Goal: Task Accomplishment & Management: Manage account settings

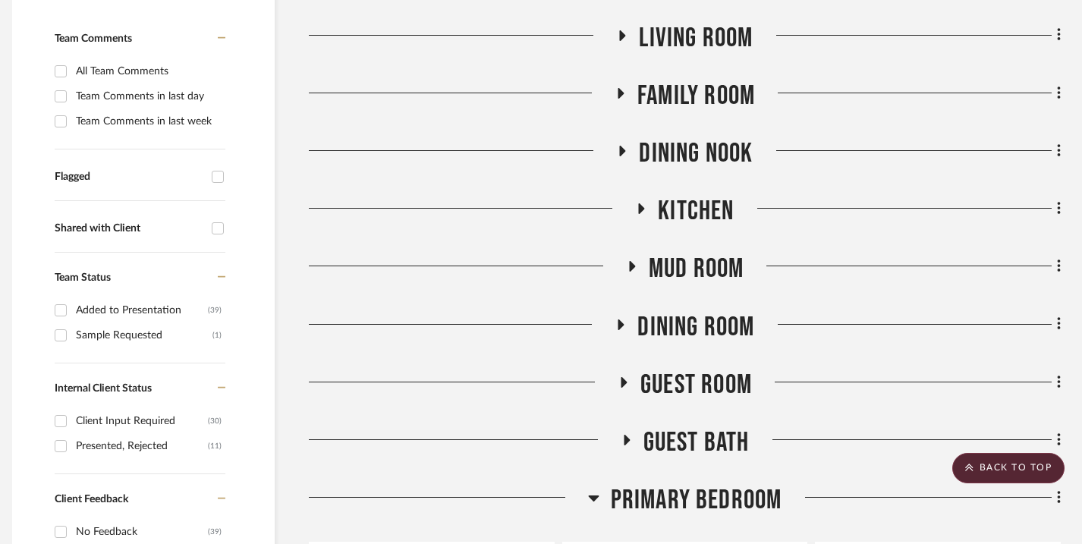
scroll to position [0, 11]
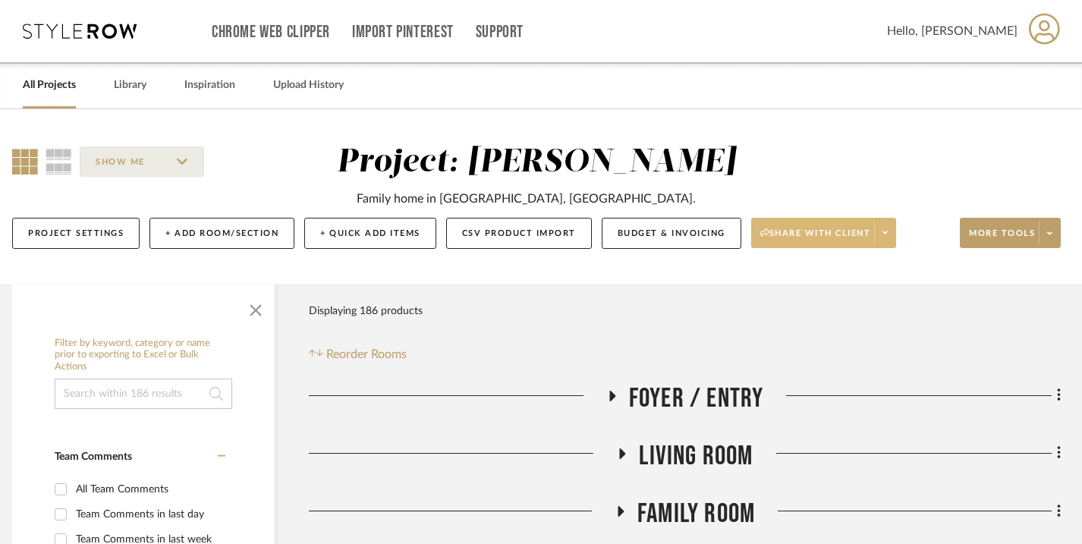
click at [885, 237] on icon at bounding box center [884, 232] width 5 height 8
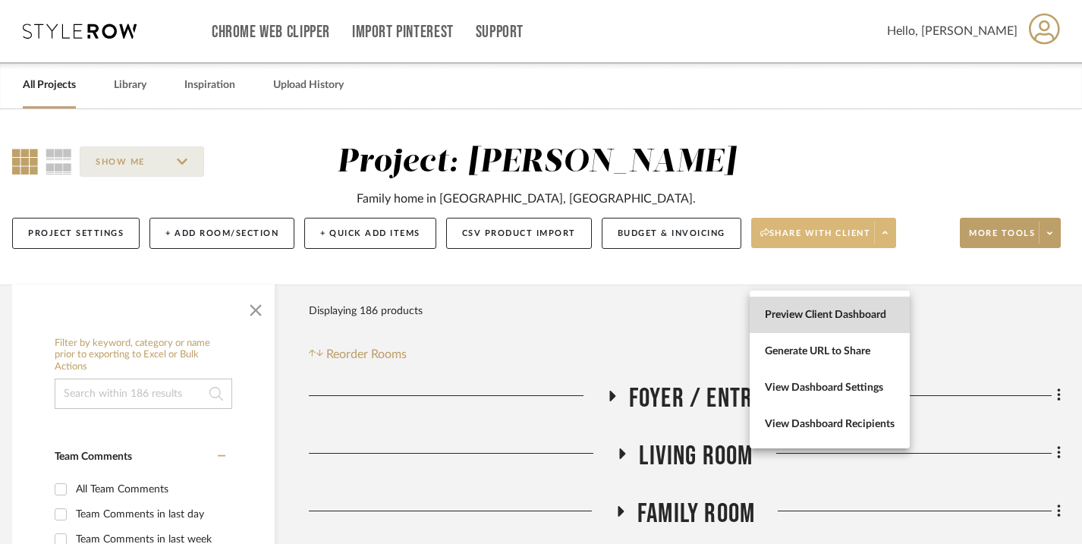
click at [856, 314] on span "Preview Client Dashboard" at bounding box center [830, 315] width 130 height 13
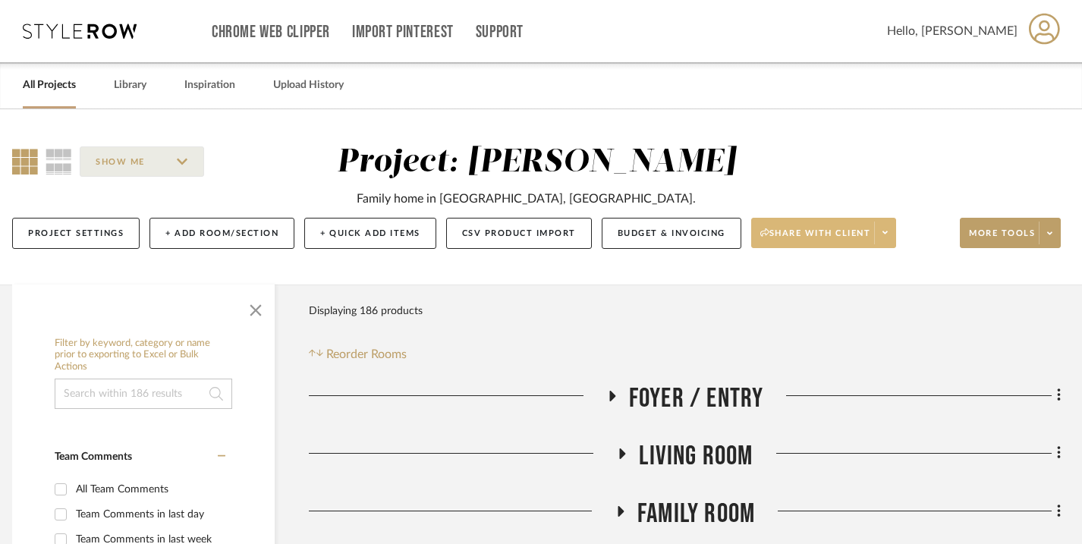
click at [857, 250] on span "Share with client" at bounding box center [815, 239] width 111 height 23
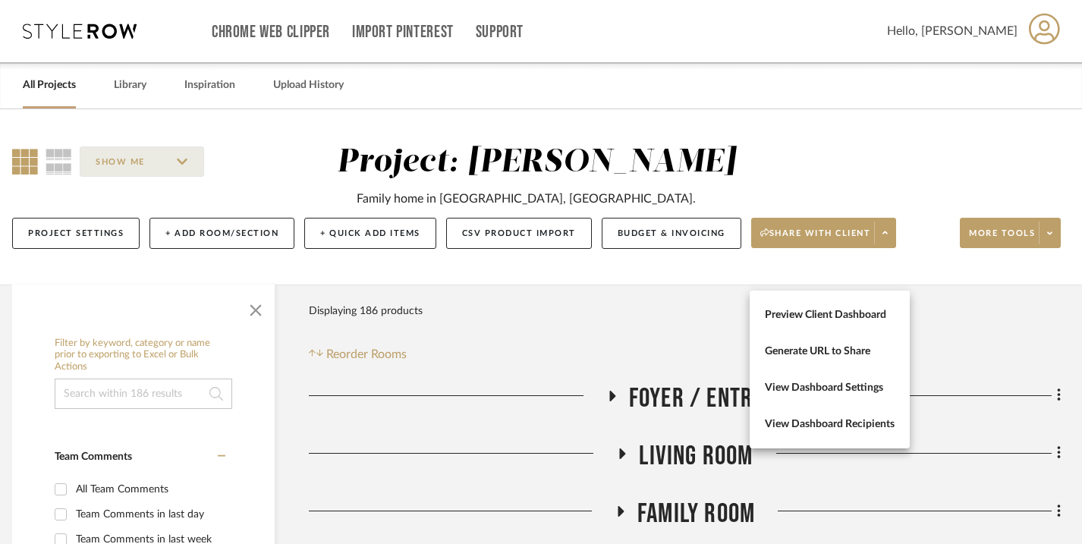
click at [664, 335] on div at bounding box center [541, 272] width 1082 height 544
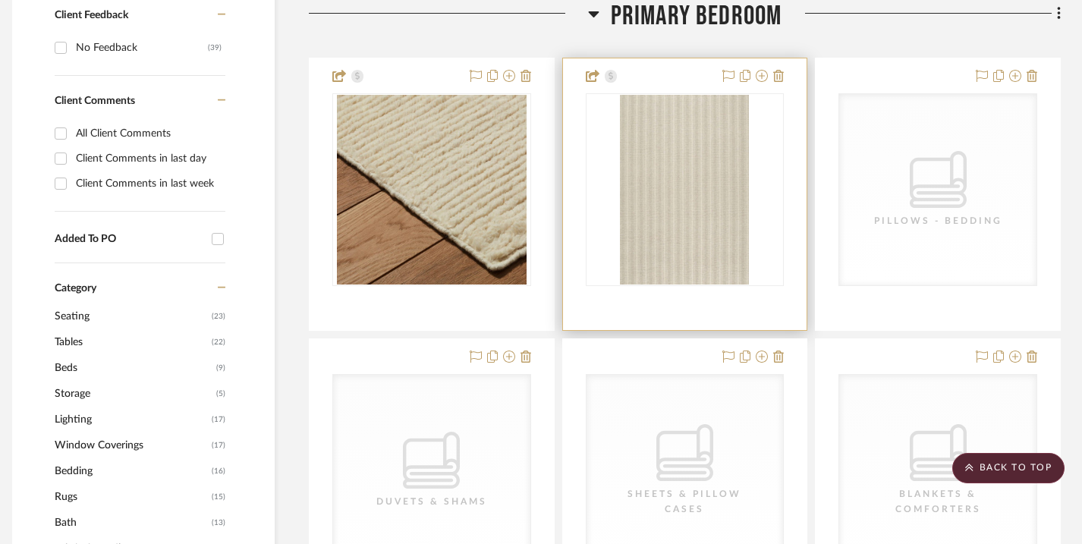
scroll to position [937, 11]
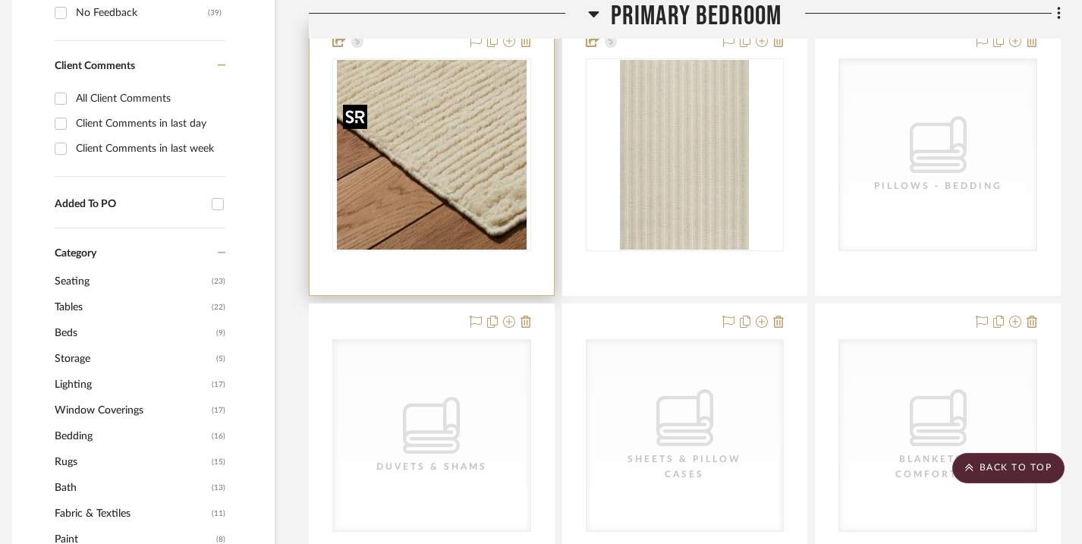
click at [410, 115] on img "0" at bounding box center [432, 155] width 190 height 190
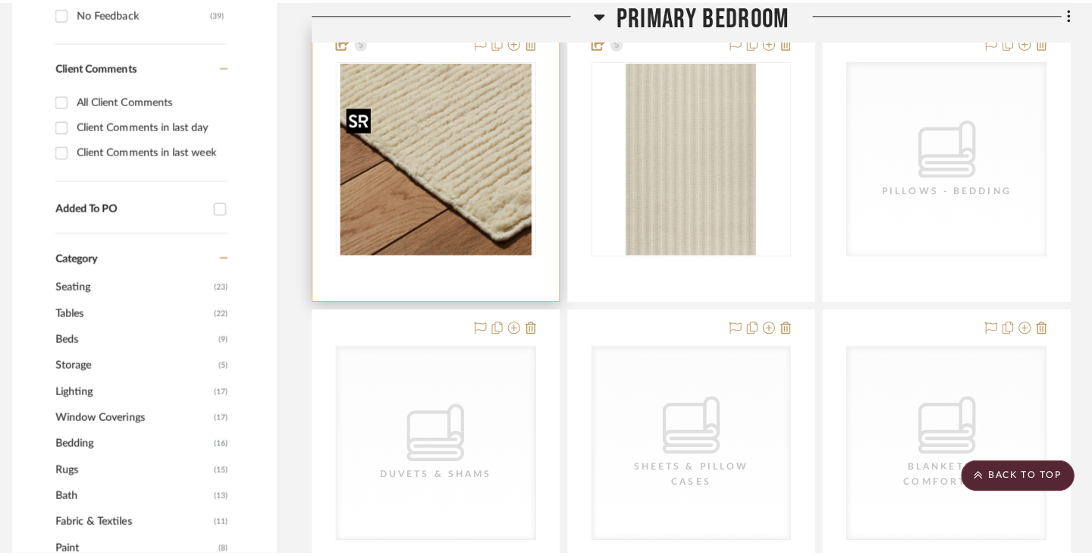
scroll to position [0, 0]
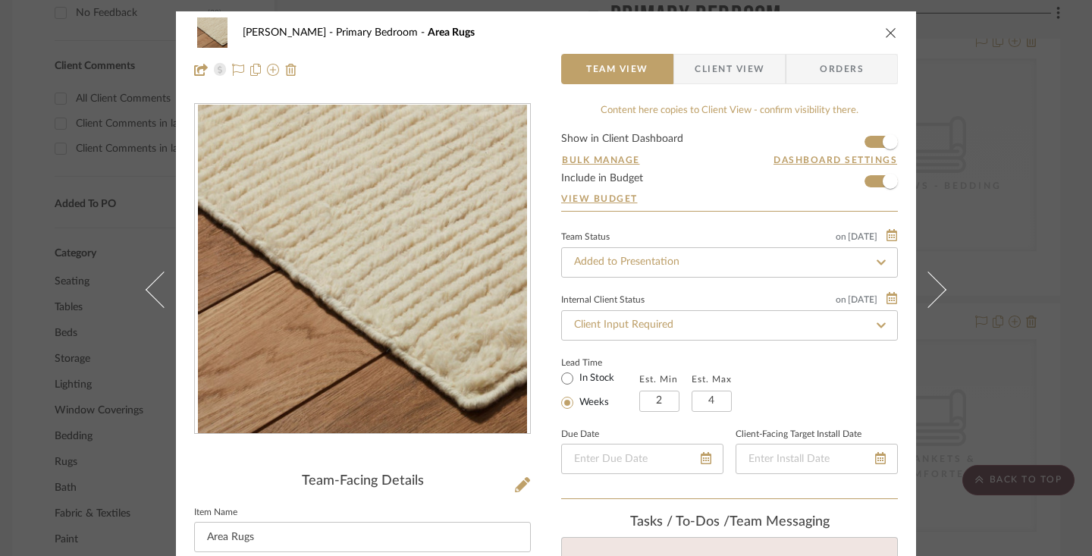
click at [733, 68] on span "Client View" at bounding box center [730, 69] width 70 height 30
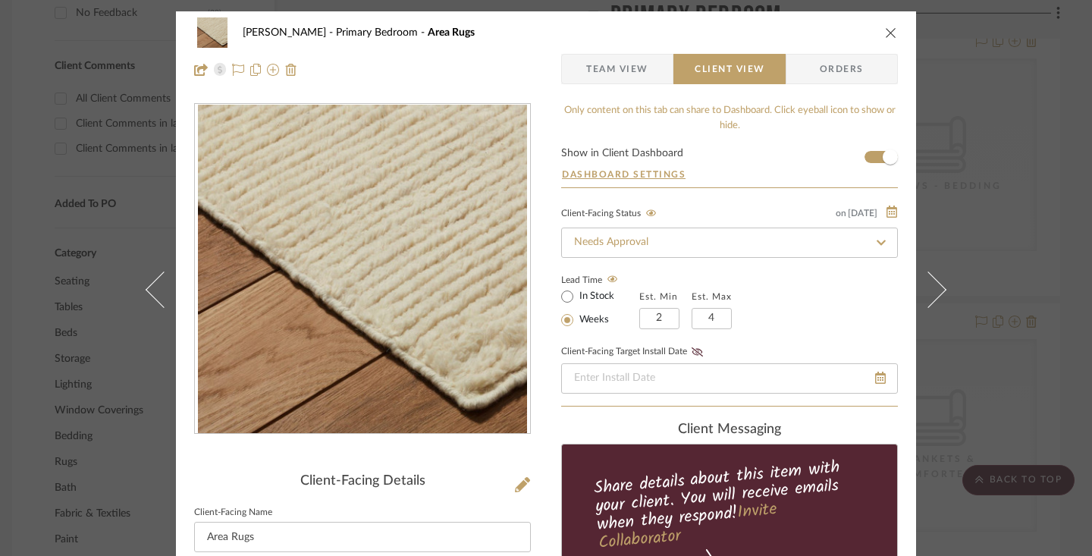
click at [878, 238] on icon at bounding box center [882, 242] width 14 height 11
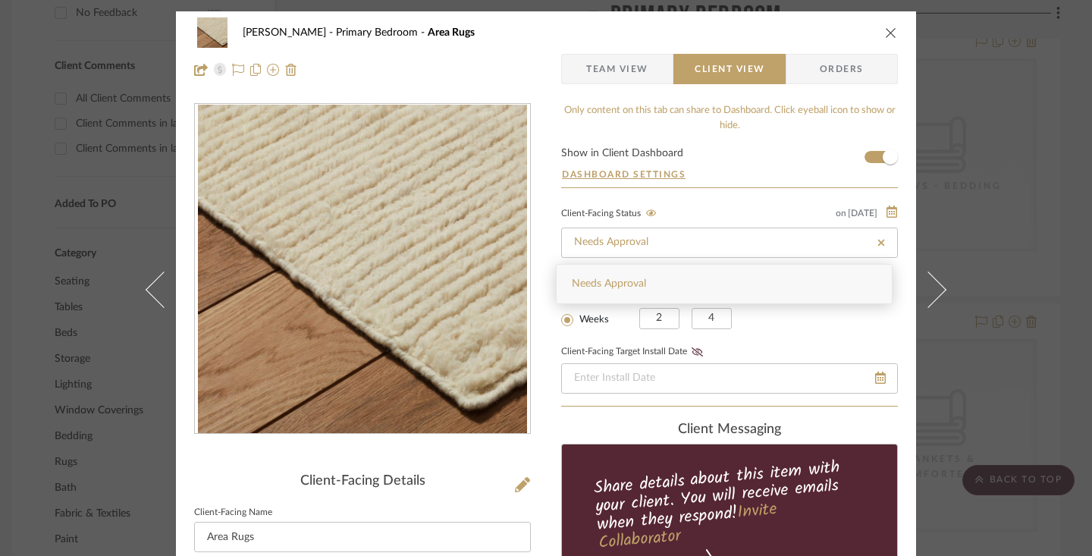
click at [878, 238] on icon at bounding box center [882, 242] width 14 height 11
type input "[DATE]"
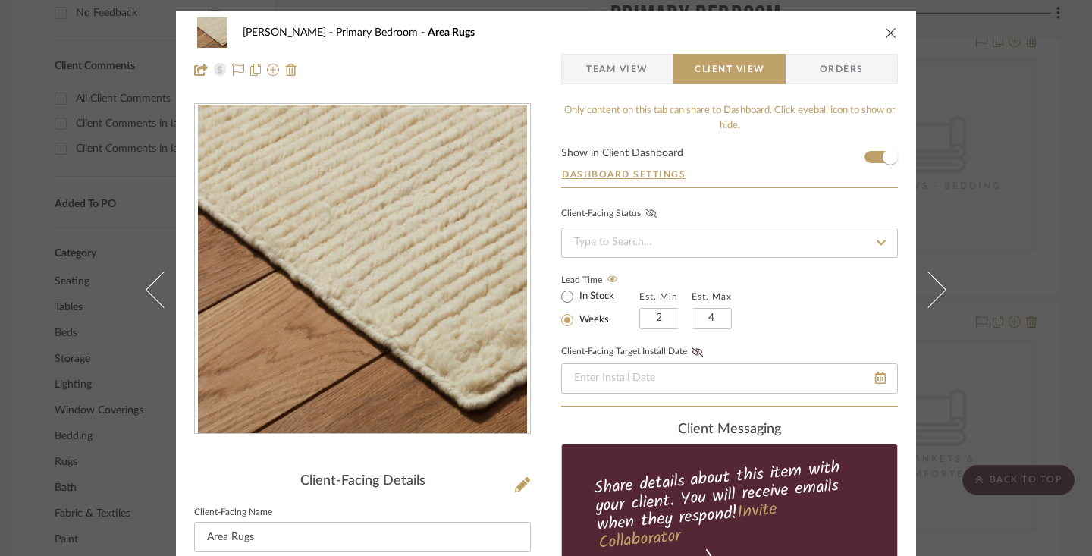
click at [646, 215] on icon at bounding box center [651, 213] width 11 height 9
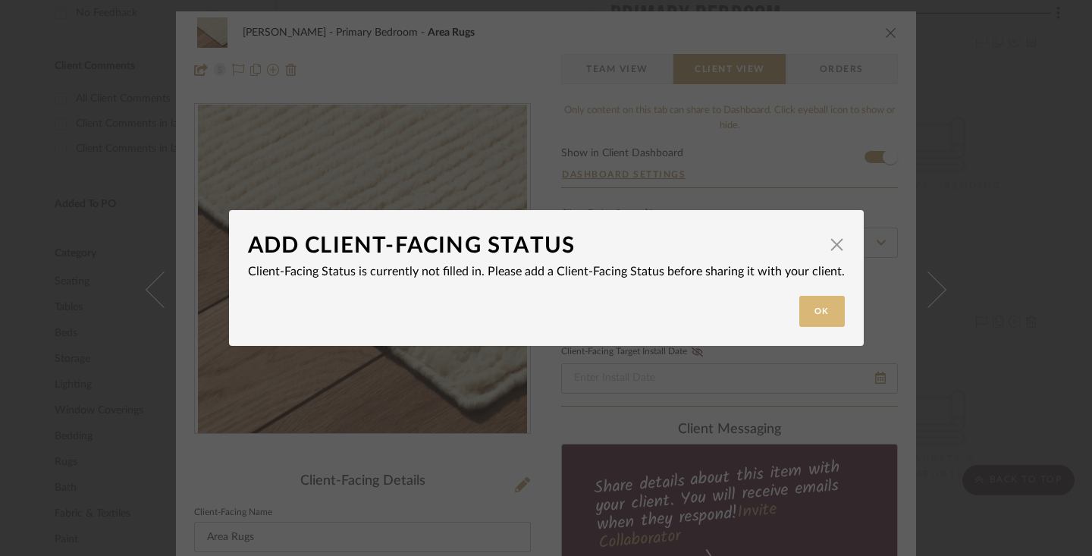
click at [803, 310] on button "Ok" at bounding box center [823, 311] width 46 height 31
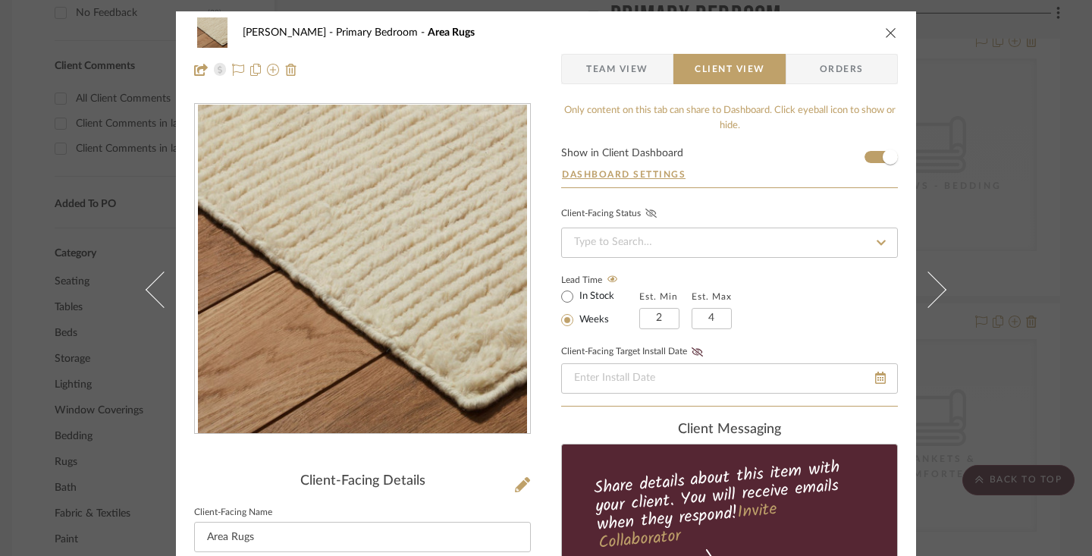
click at [876, 238] on icon at bounding box center [882, 242] width 14 height 11
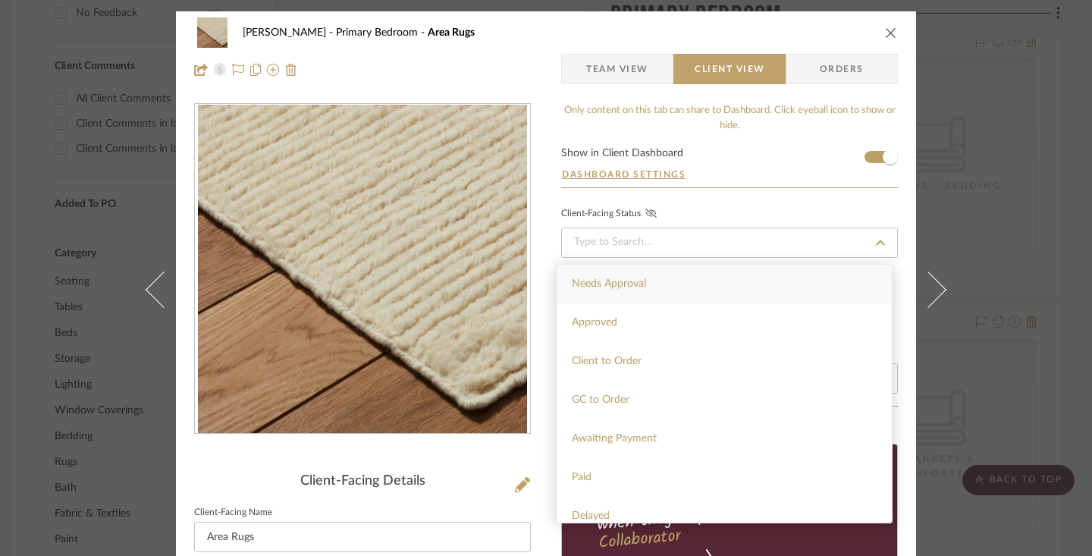
click at [803, 284] on div "Needs Approval" at bounding box center [724, 284] width 335 height 39
type input "[DATE]"
type input "Needs Approval"
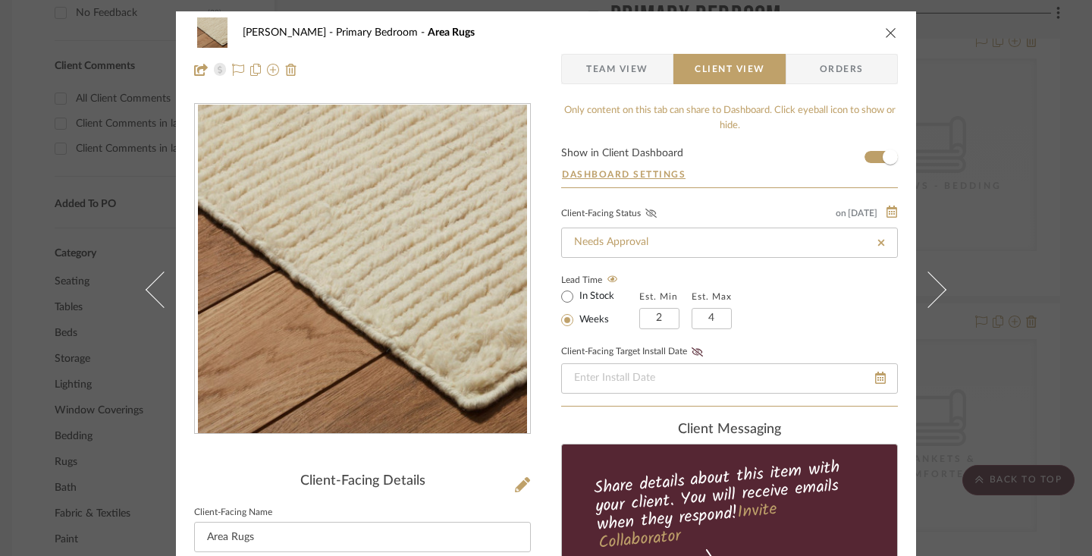
click at [805, 291] on div "Lead Time In Stock Weeks Est. Min 2 Est. Max 4" at bounding box center [729, 299] width 337 height 59
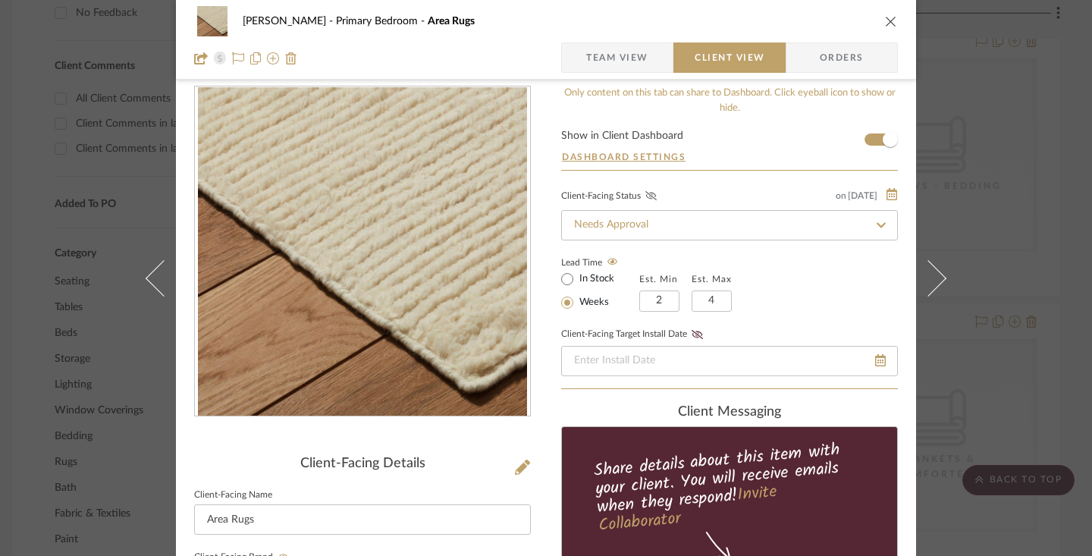
scroll to position [20, 0]
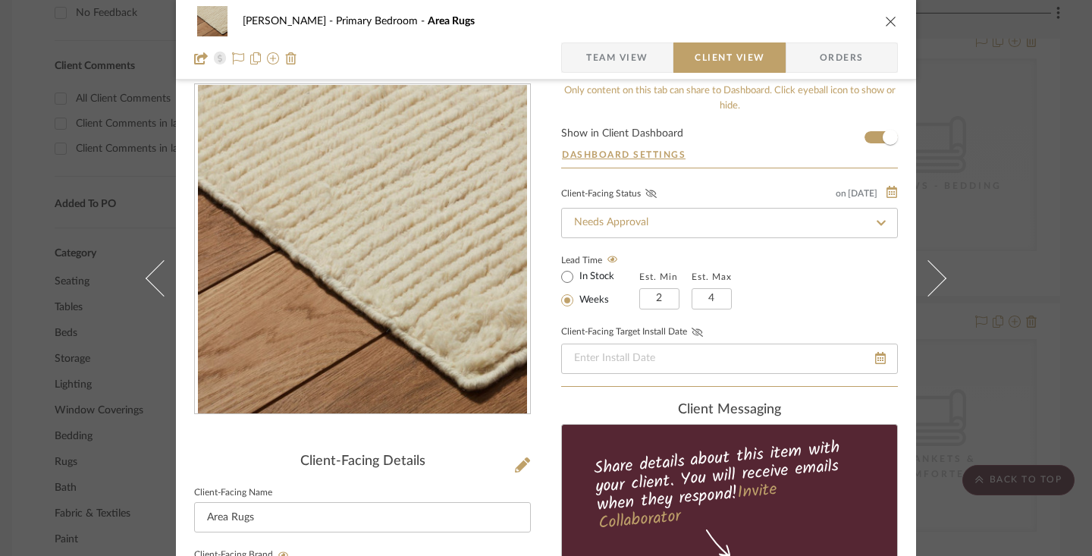
click at [693, 332] on icon at bounding box center [697, 332] width 11 height 9
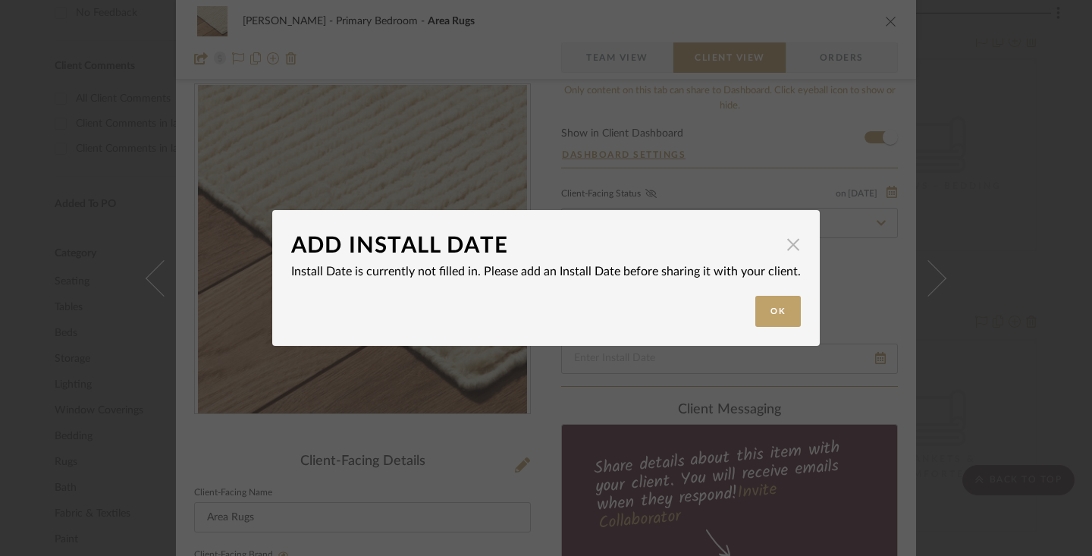
click at [785, 244] on span "button" at bounding box center [793, 244] width 30 height 30
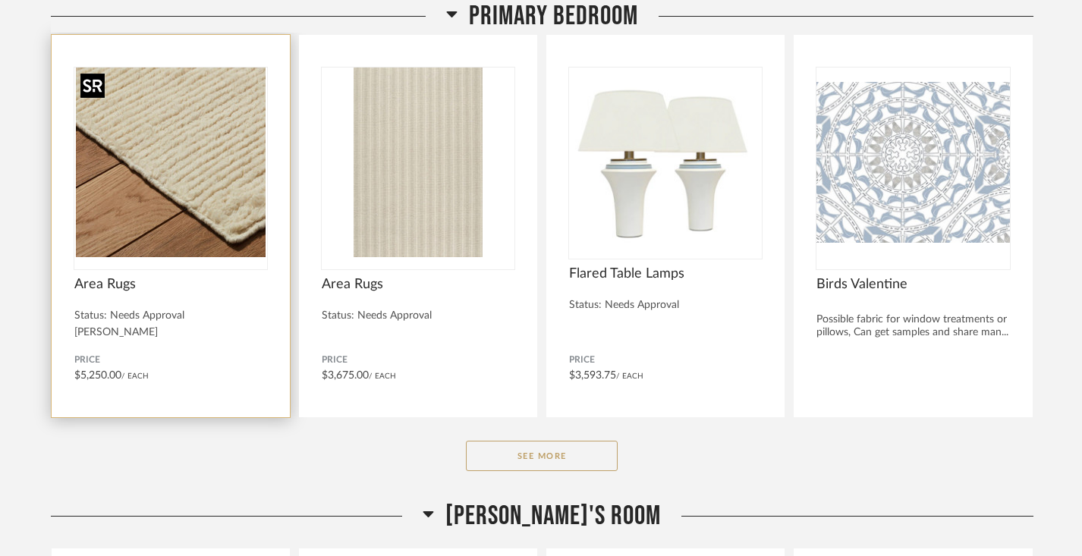
scroll to position [252, 0]
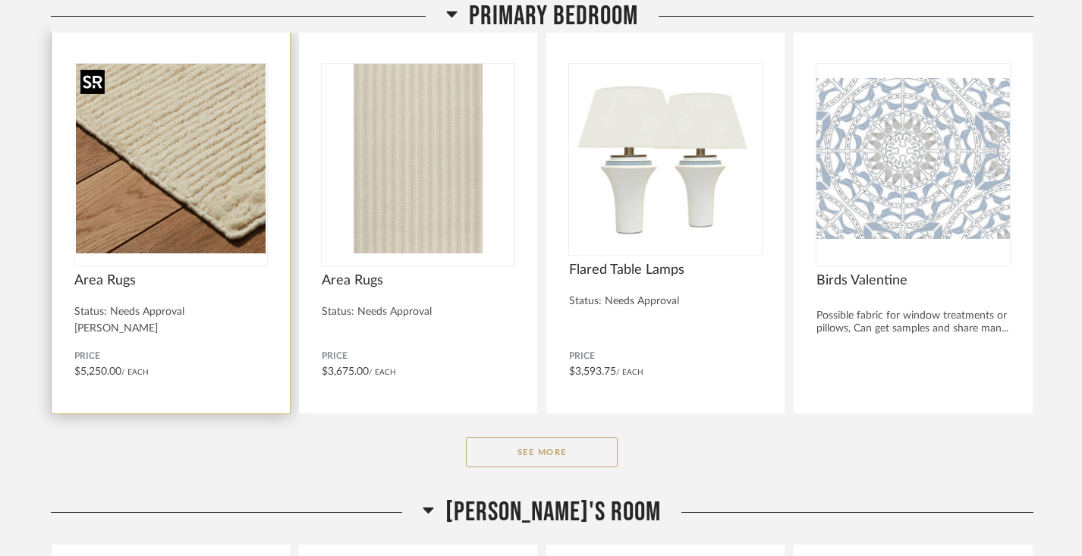
click at [203, 158] on img "0" at bounding box center [170, 159] width 193 height 190
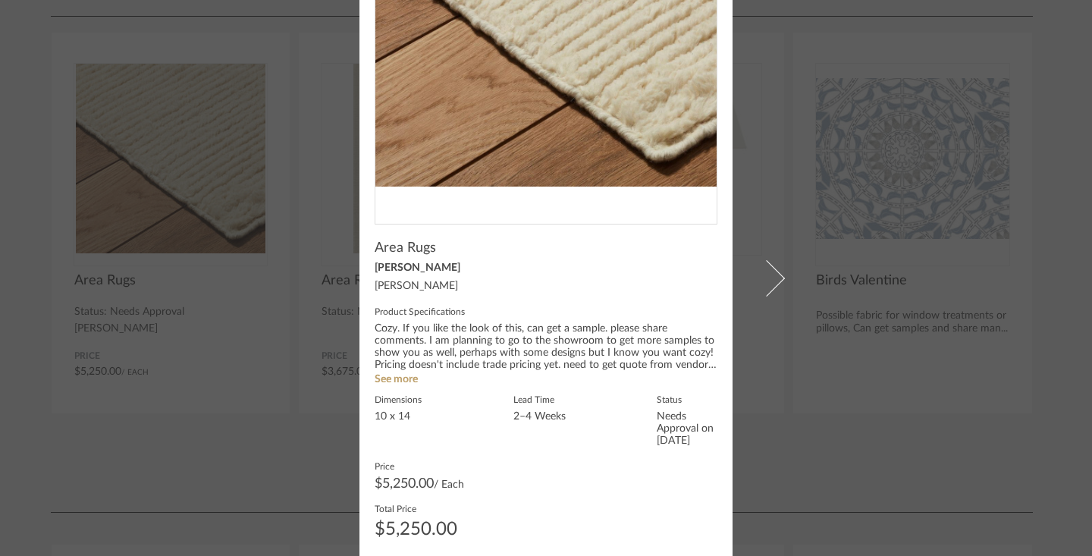
scroll to position [0, 0]
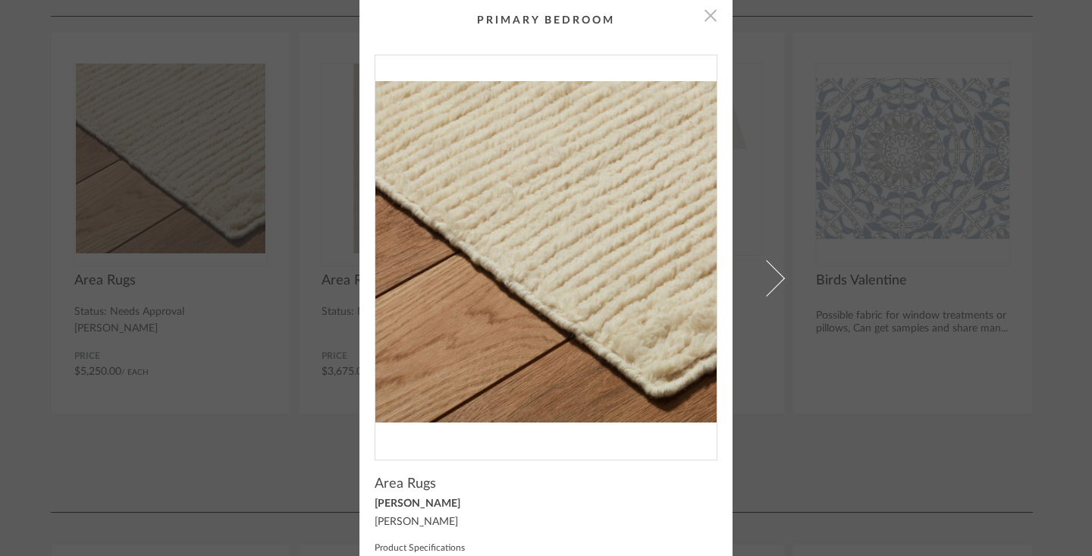
click at [706, 20] on span "button" at bounding box center [711, 15] width 30 height 30
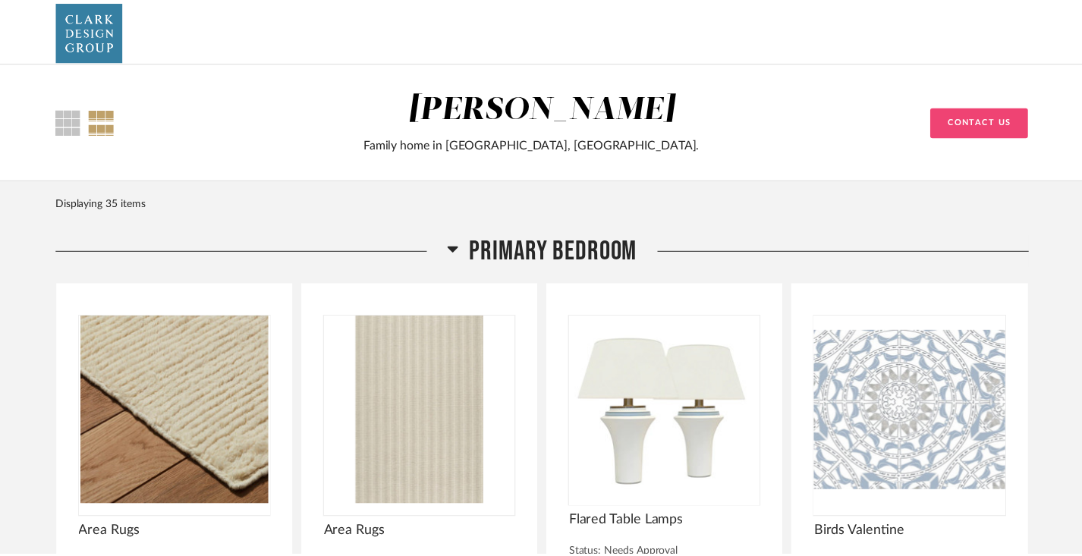
scroll to position [252, 0]
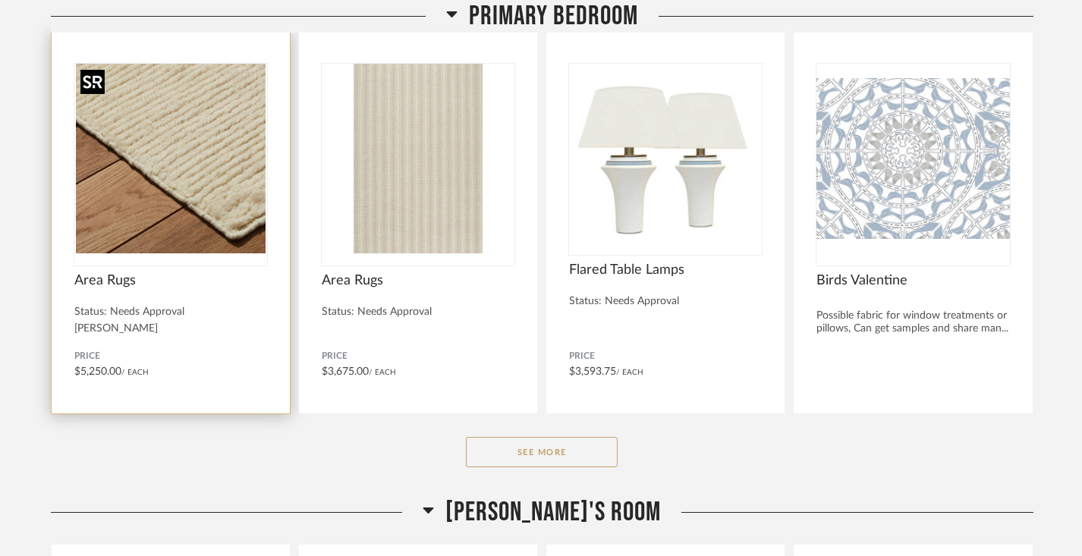
click at [187, 242] on img "0" at bounding box center [170, 159] width 193 height 190
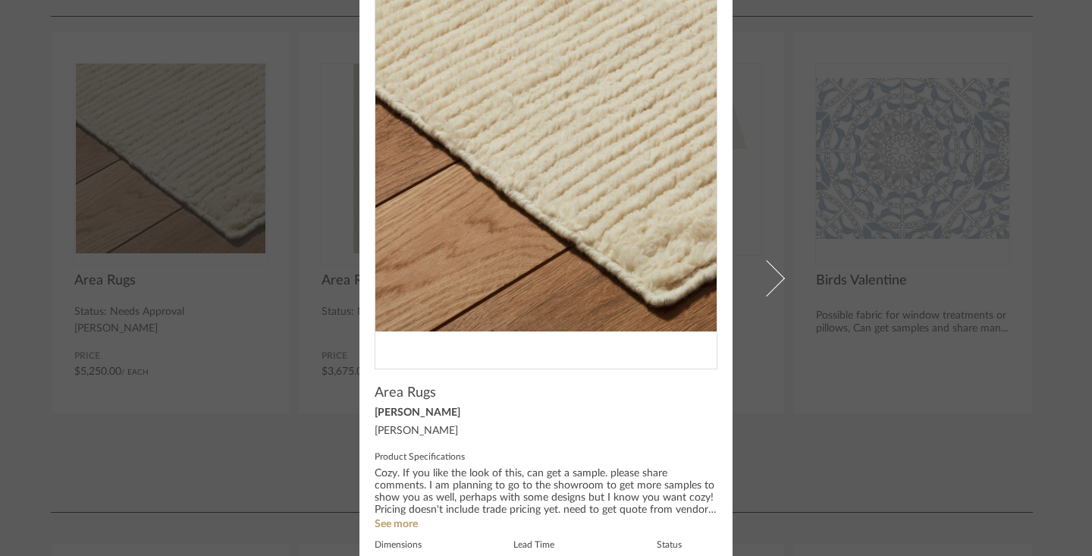
scroll to position [0, 0]
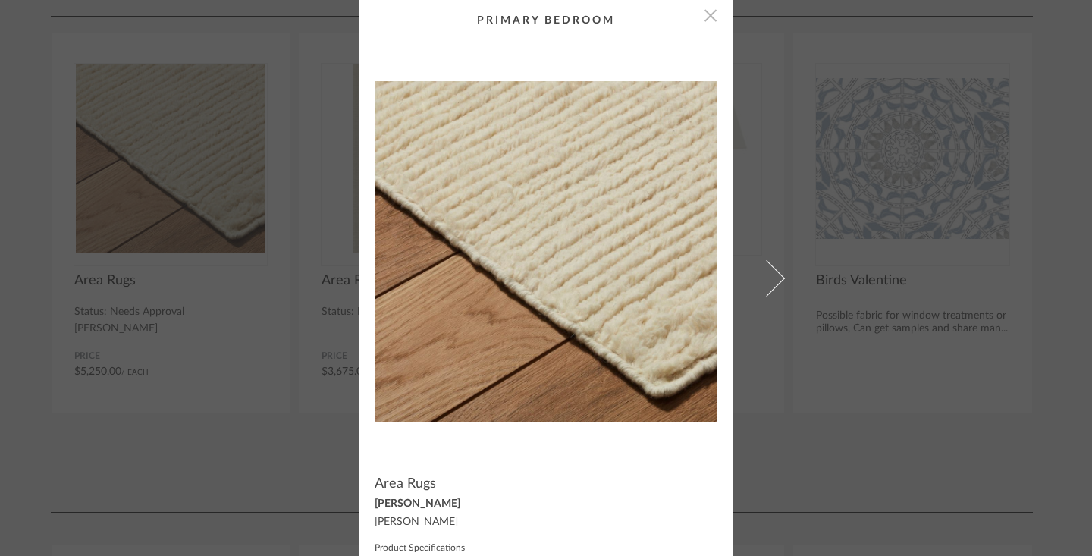
click at [712, 24] on span "button" at bounding box center [711, 15] width 30 height 30
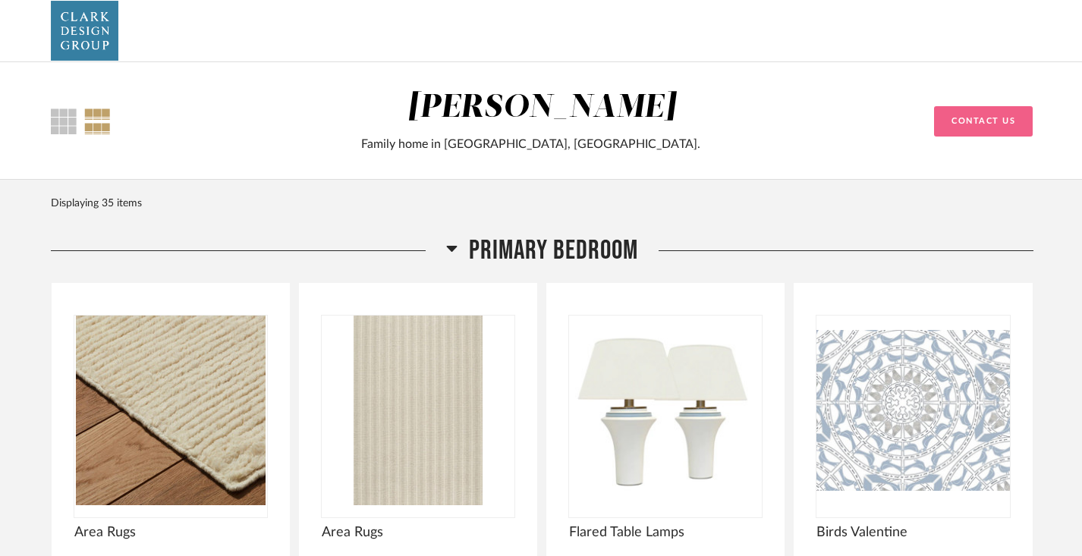
click at [971, 126] on button "Contact Us" at bounding box center [983, 121] width 99 height 30
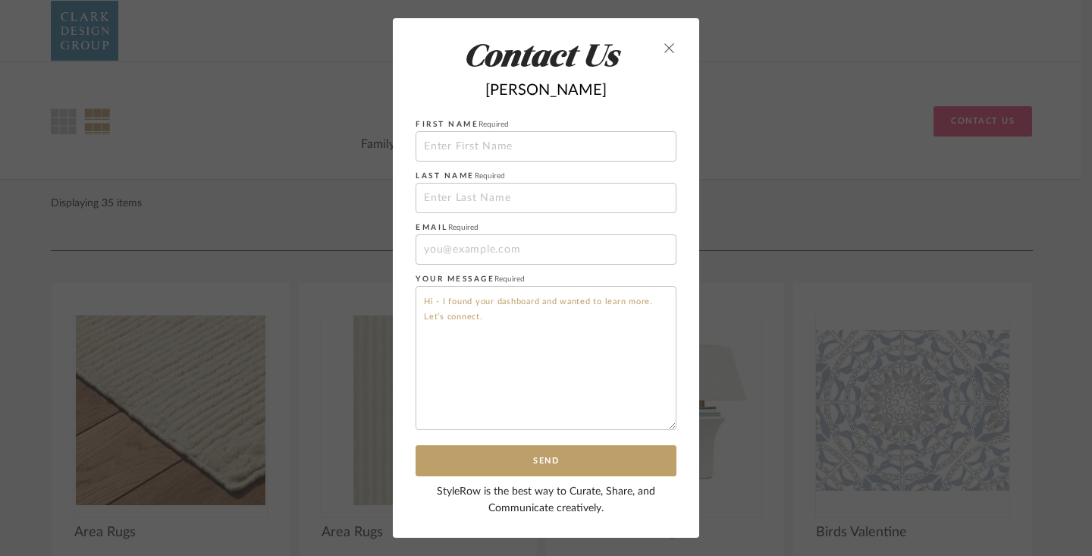
click at [664, 47] on icon "close" at bounding box center [670, 48] width 12 height 12
